Goal: Information Seeking & Learning: Learn about a topic

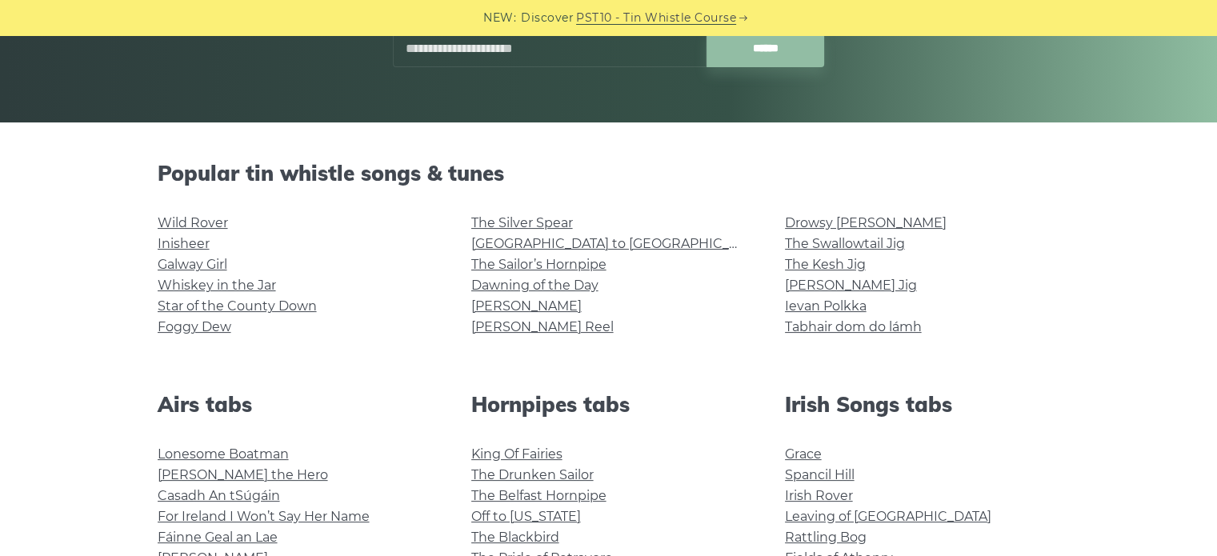
scroll to position [316, 0]
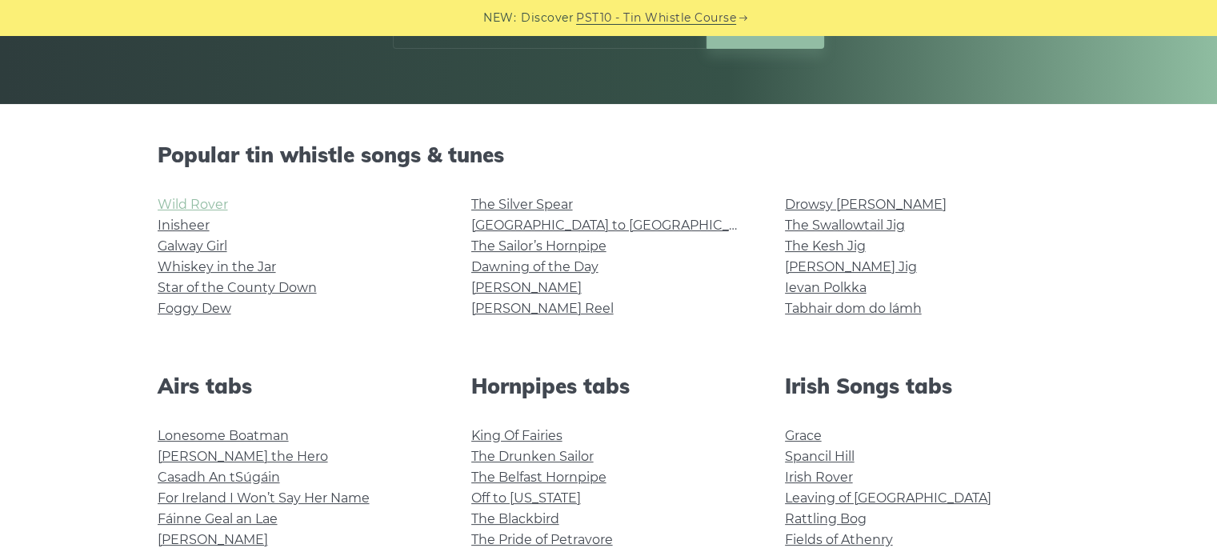
click at [208, 206] on link "Wild Rover" at bounding box center [193, 204] width 70 height 15
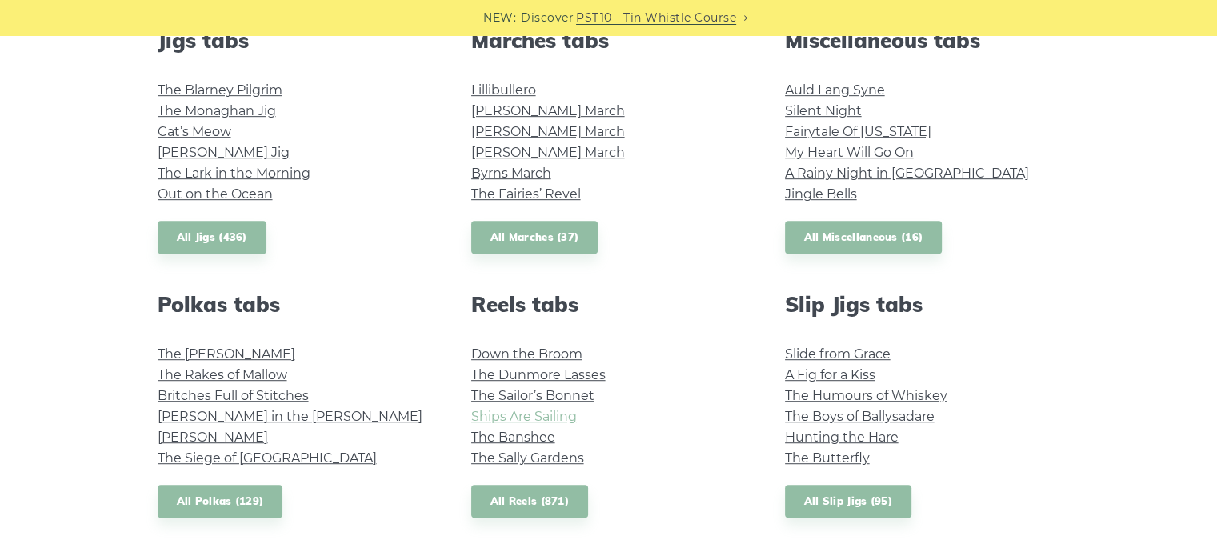
scroll to position [884, 0]
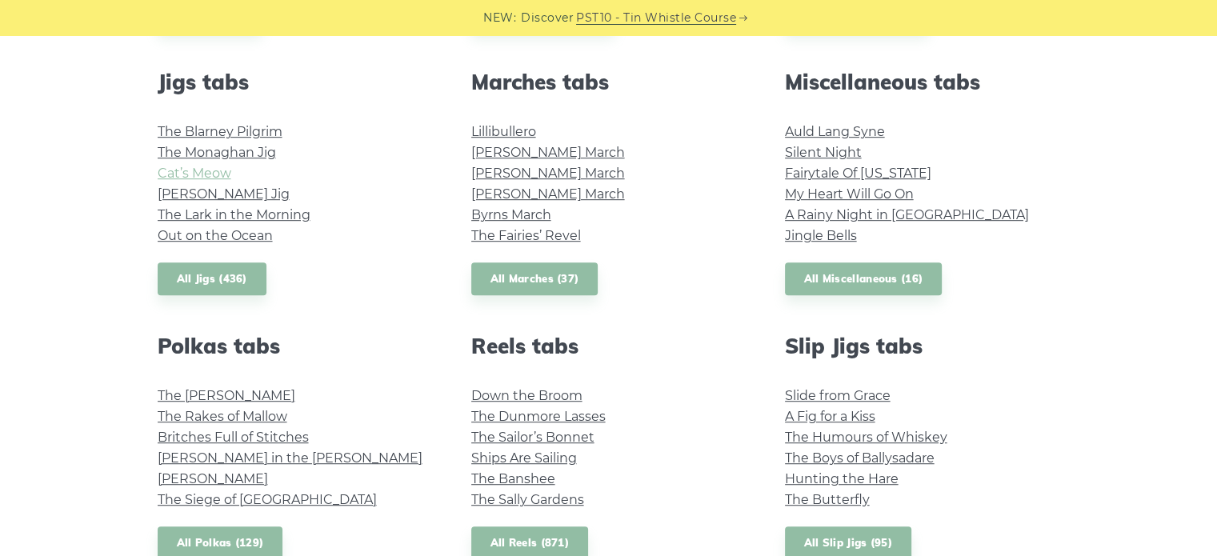
click at [195, 173] on link "Cat’s Meow" at bounding box center [195, 173] width 74 height 15
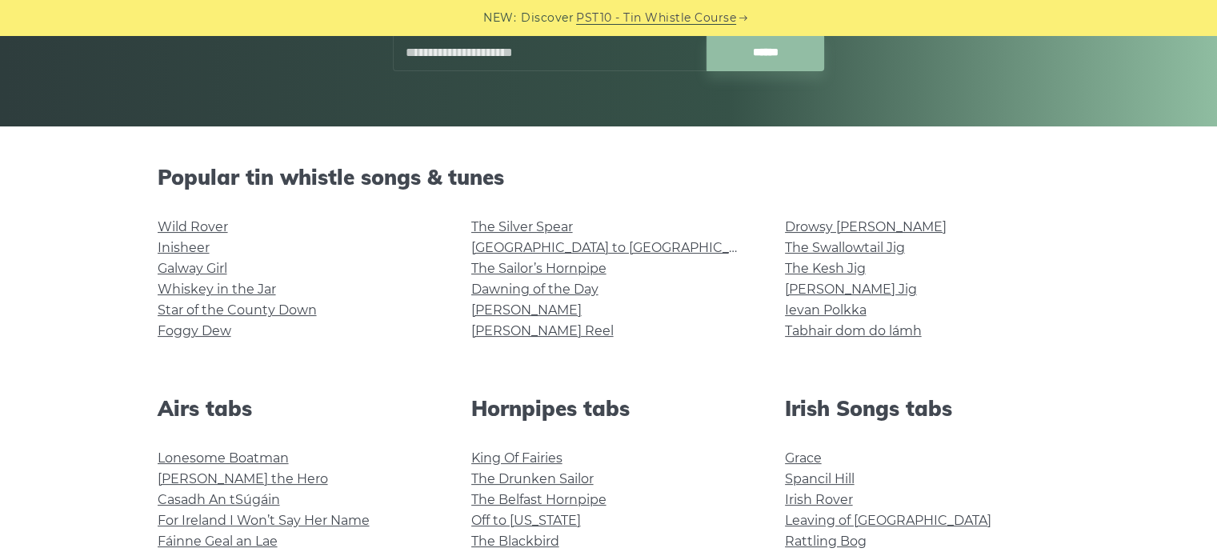
scroll to position [336, 0]
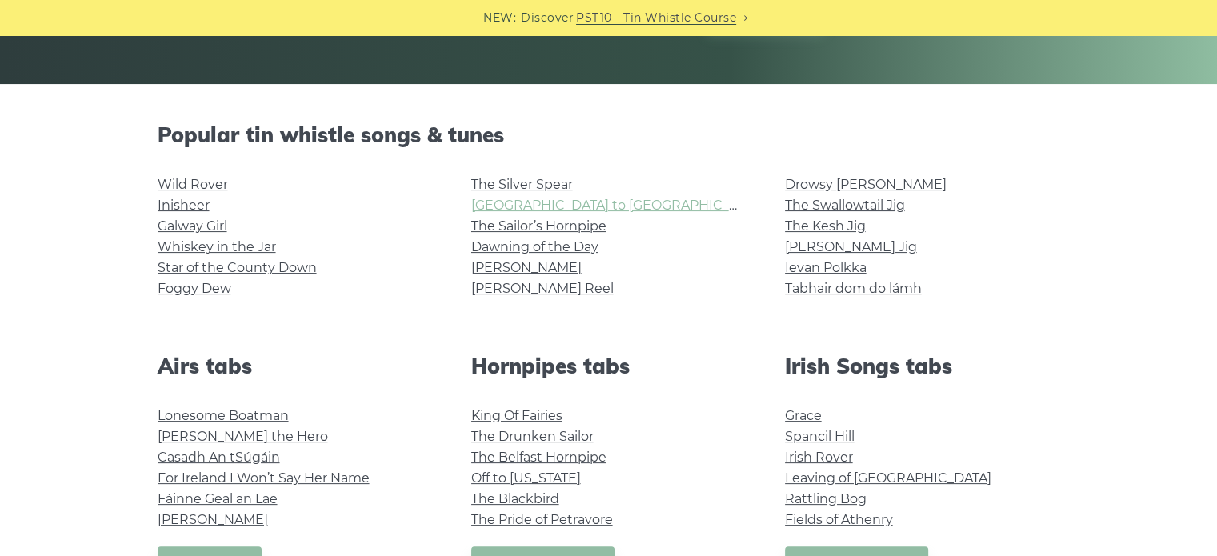
click at [564, 210] on link "Rocky Road to Dublin" at bounding box center [618, 205] width 295 height 15
click at [228, 283] on link "Foggy Dew" at bounding box center [195, 288] width 74 height 15
click at [237, 269] on link "Star of the County Down" at bounding box center [237, 267] width 159 height 15
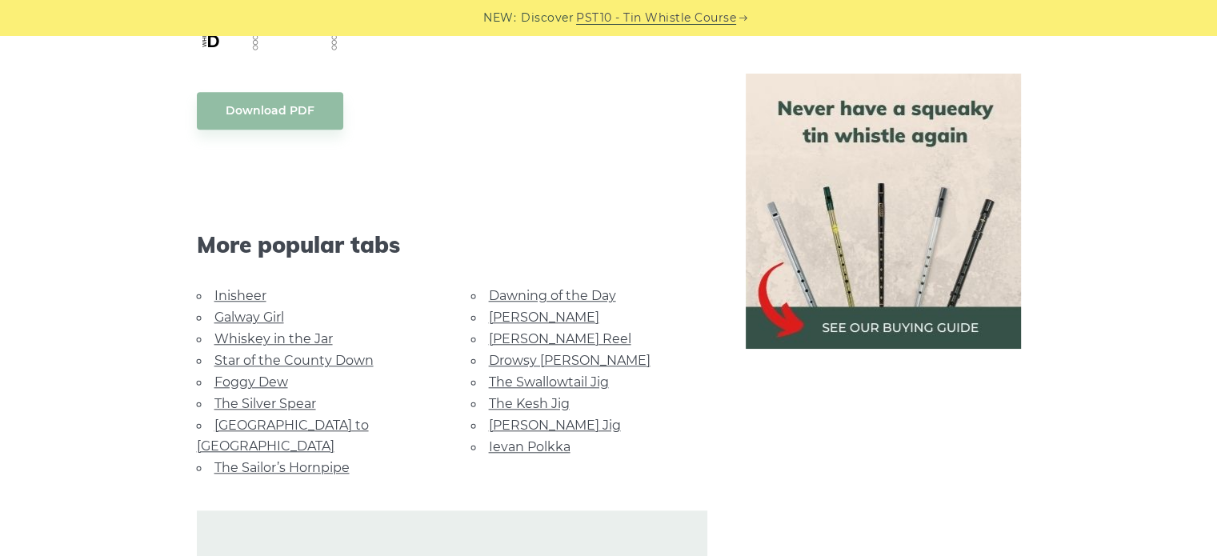
scroll to position [1424, 0]
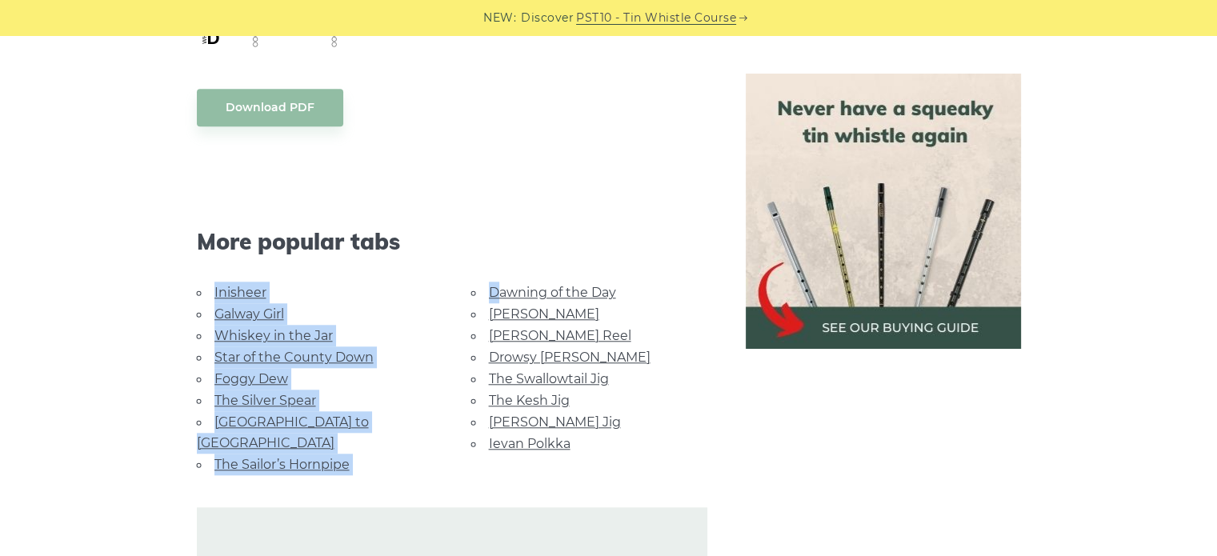
drag, startPoint x: 496, startPoint y: 255, endPoint x: 494, endPoint y: 287, distance: 32.1
click at [494, 287] on div "More popular tabs Inisheer Galway Girl Whiskey in the Jar Star of the [GEOGRAPH…" at bounding box center [452, 407] width 549 height 498
click at [424, 220] on div "More popular tabs" at bounding box center [452, 219] width 549 height 123
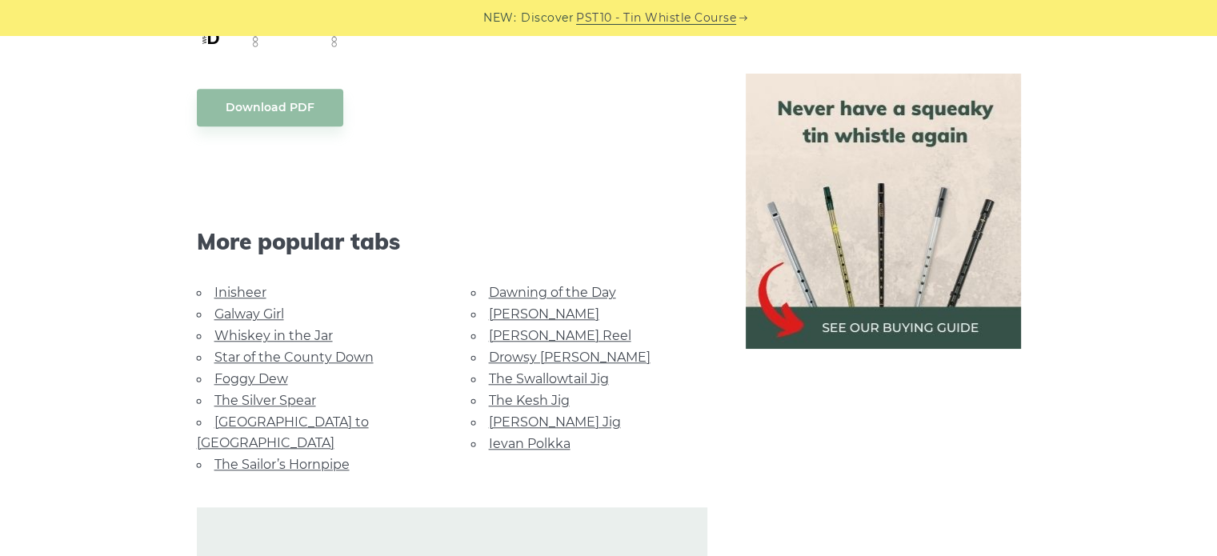
click at [295, 420] on link "[GEOGRAPHIC_DATA] to [GEOGRAPHIC_DATA]" at bounding box center [283, 433] width 172 height 36
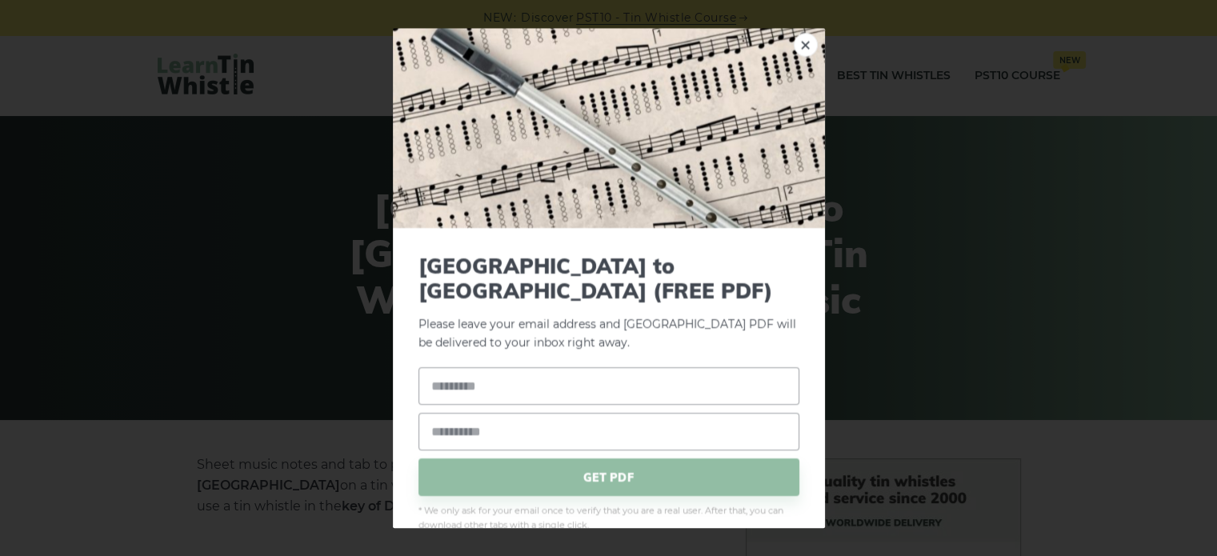
click at [805, 45] on img at bounding box center [609, 128] width 432 height 200
click at [794, 46] on link "×" at bounding box center [806, 45] width 24 height 24
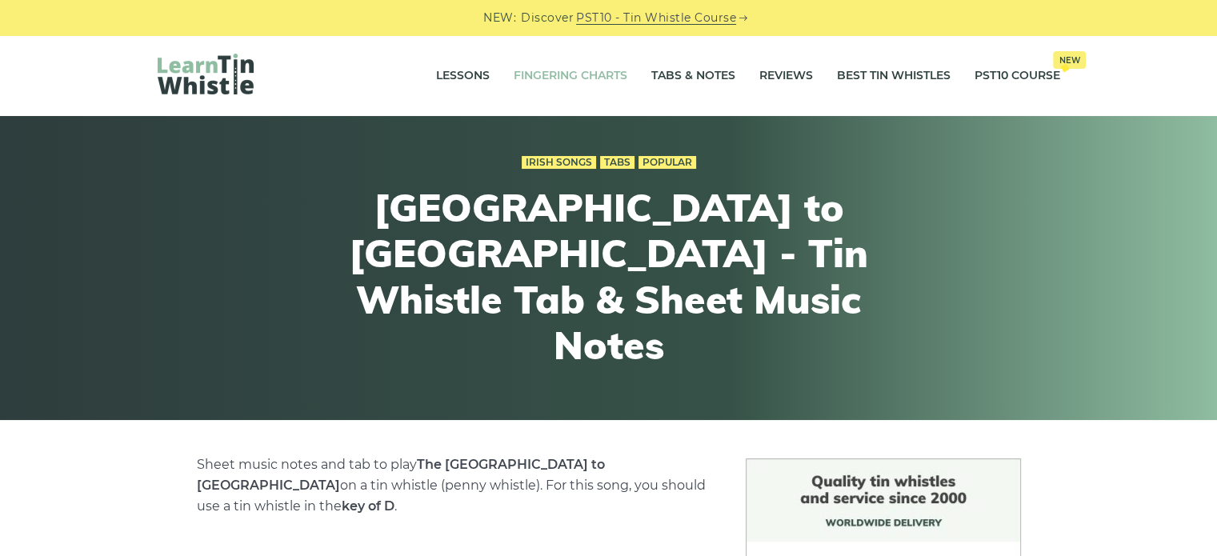
click at [621, 79] on link "Fingering Charts" at bounding box center [571, 76] width 114 height 40
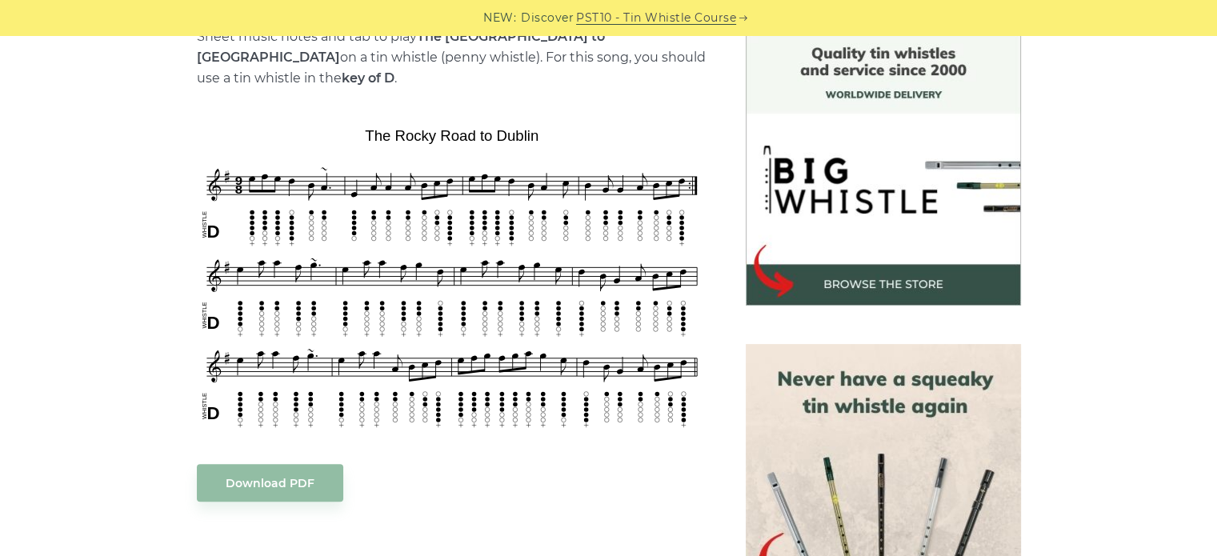
scroll to position [427, 0]
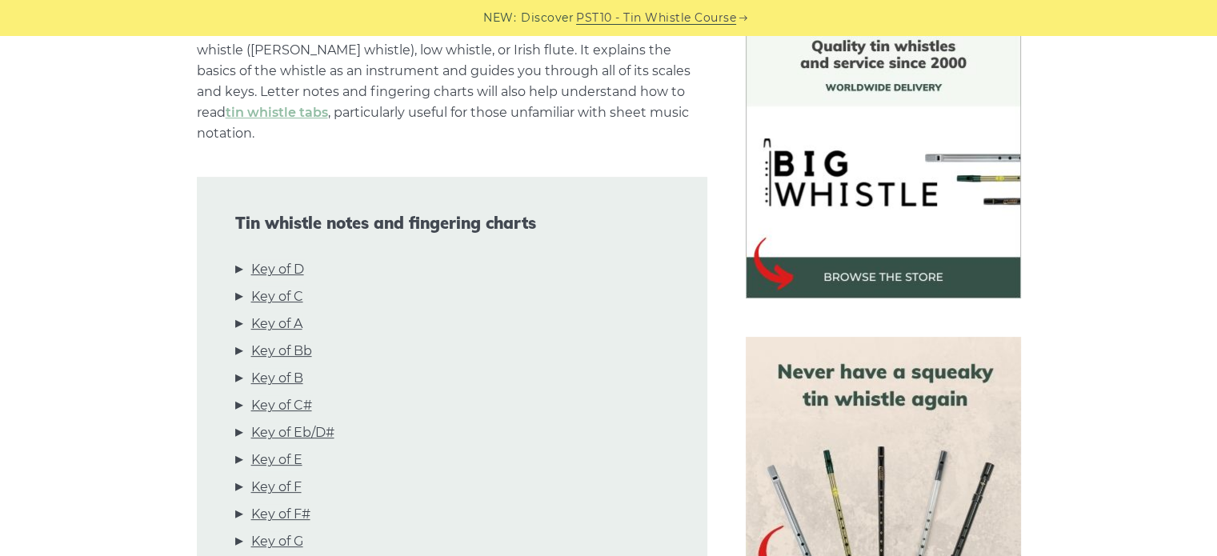
scroll to position [439, 0]
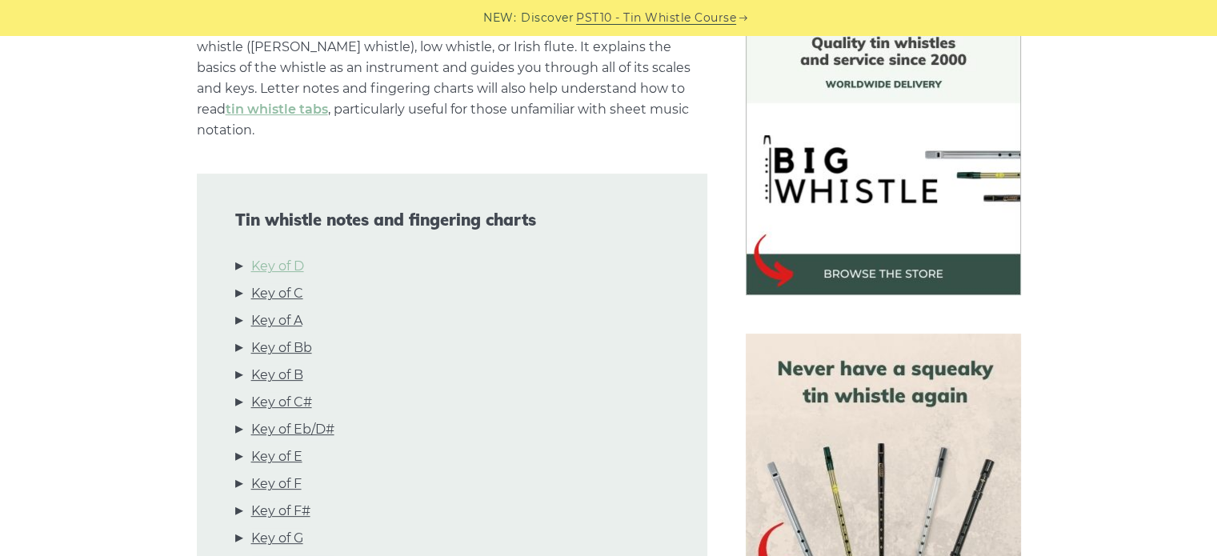
click at [295, 256] on link "Key of D" at bounding box center [277, 266] width 53 height 21
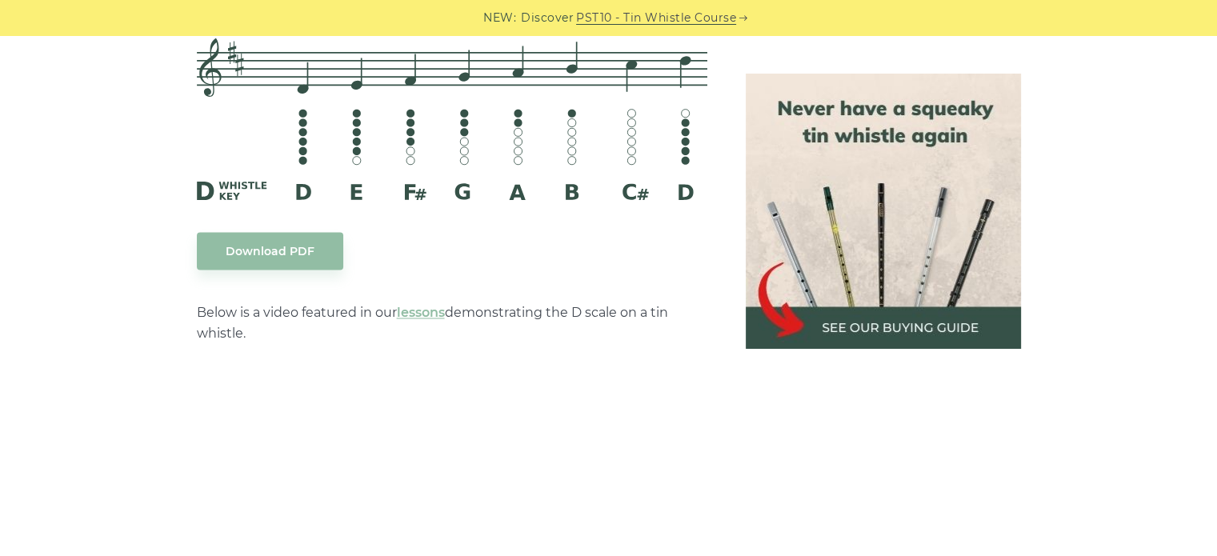
scroll to position [2664, 0]
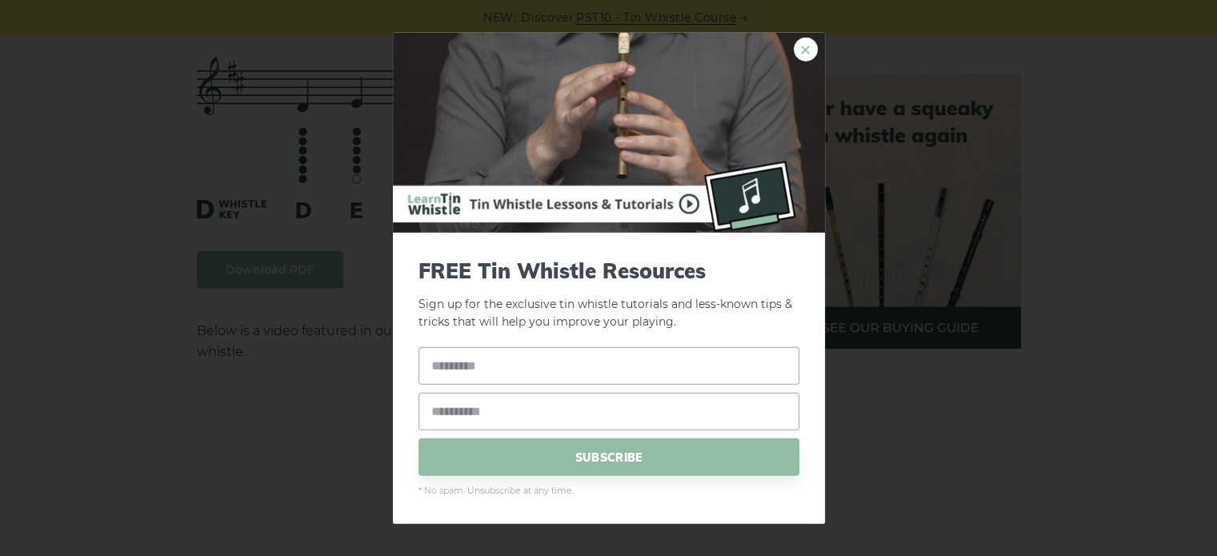
click at [807, 60] on link "×" at bounding box center [806, 49] width 24 height 24
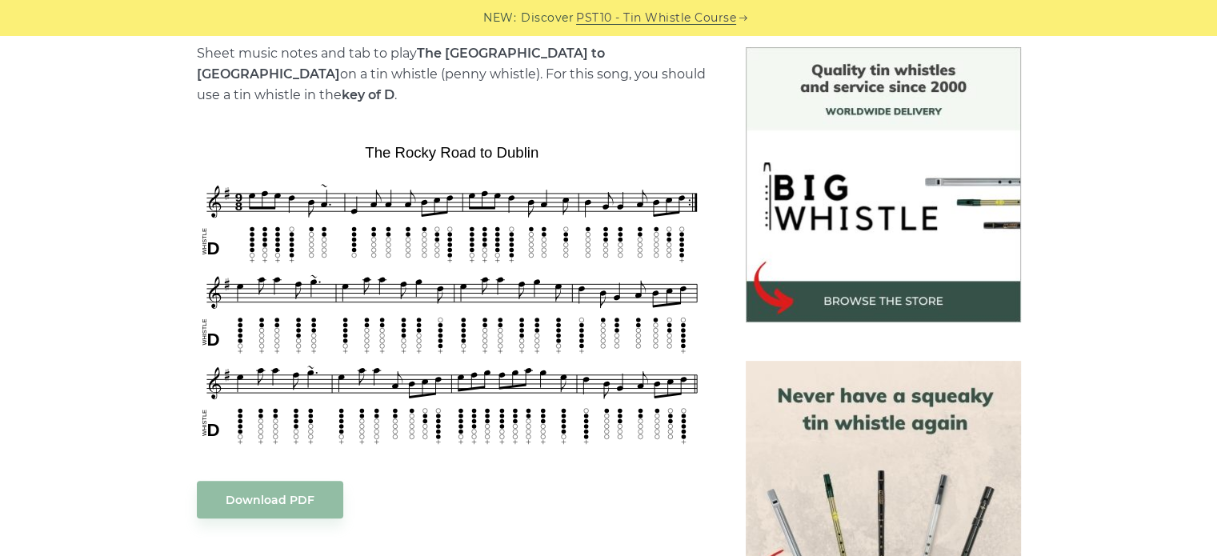
scroll to position [413, 0]
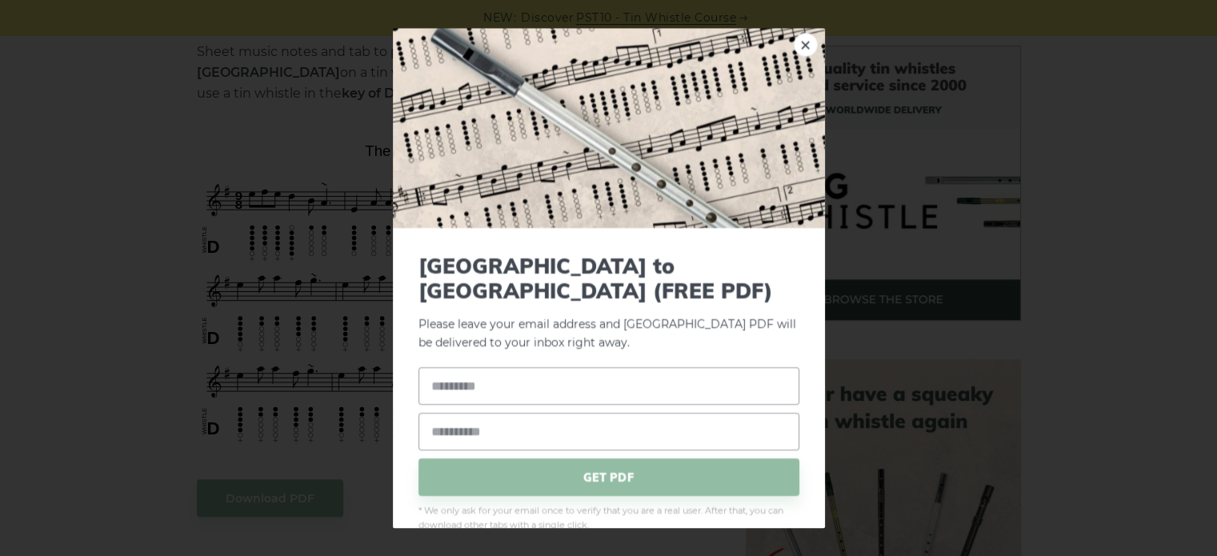
click at [794, 46] on link "×" at bounding box center [806, 45] width 24 height 24
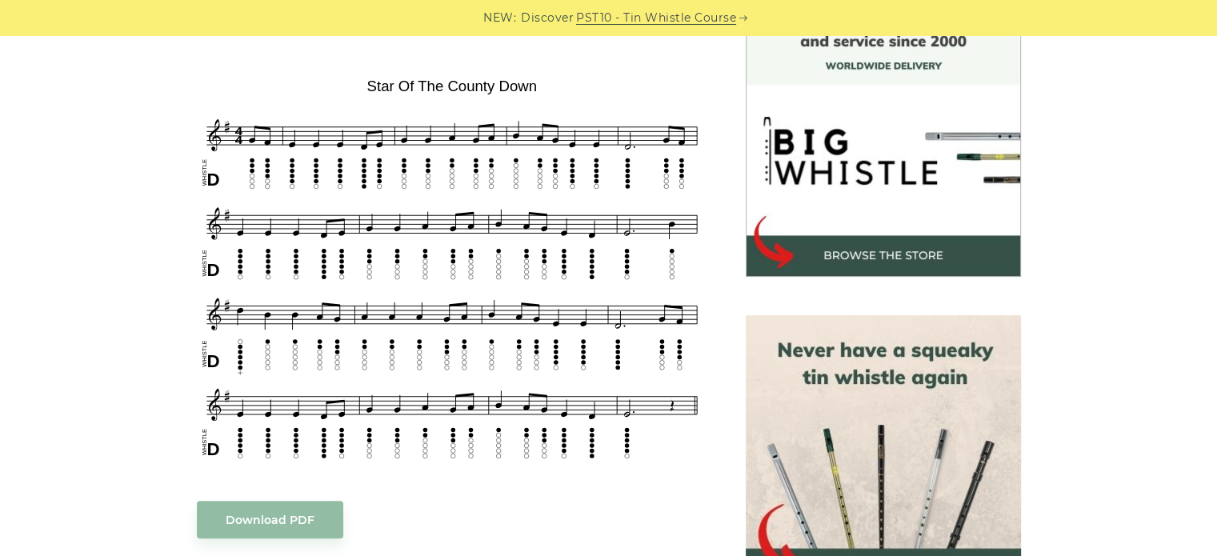
scroll to position [458, 0]
